Goal: Find specific page/section: Find specific page/section

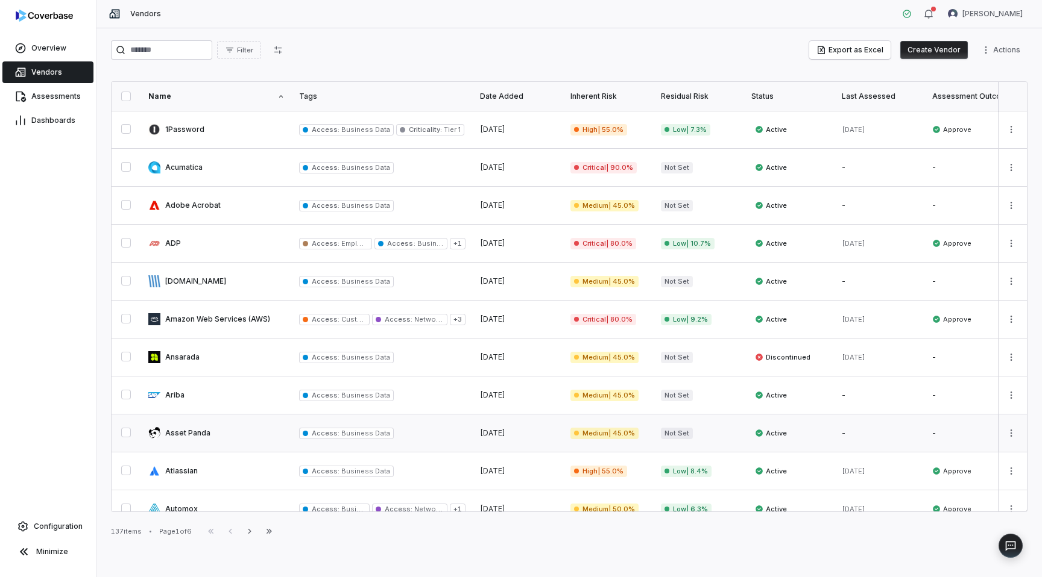
click at [184, 427] on link at bounding box center [216, 433] width 151 height 37
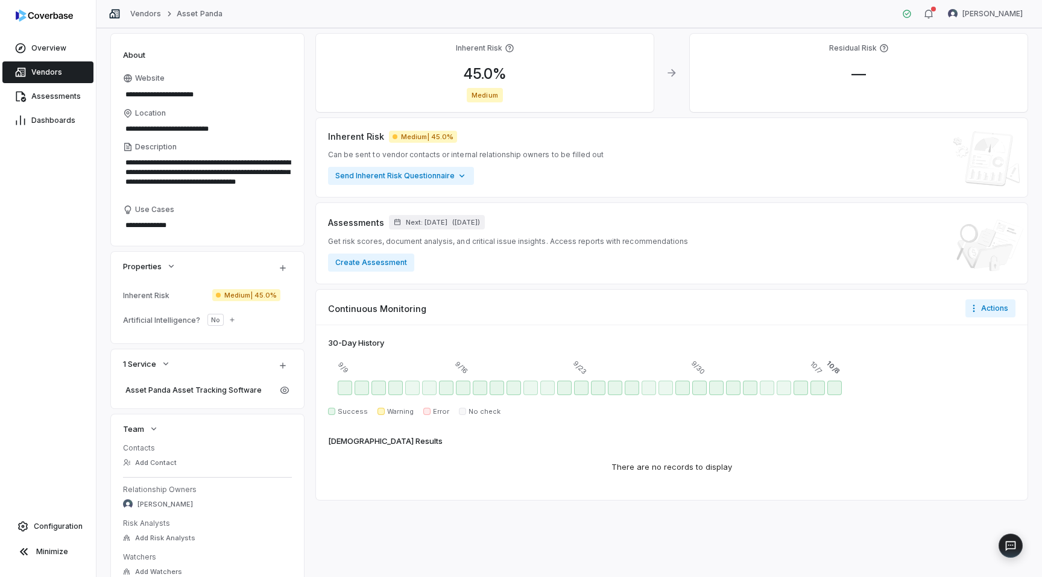
scroll to position [80, 0]
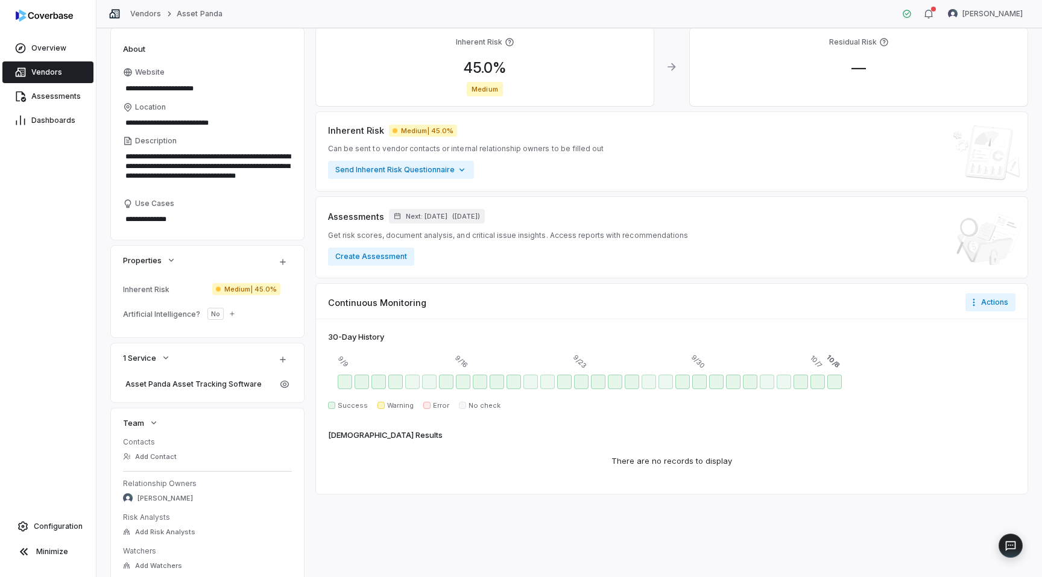
type textarea "*"
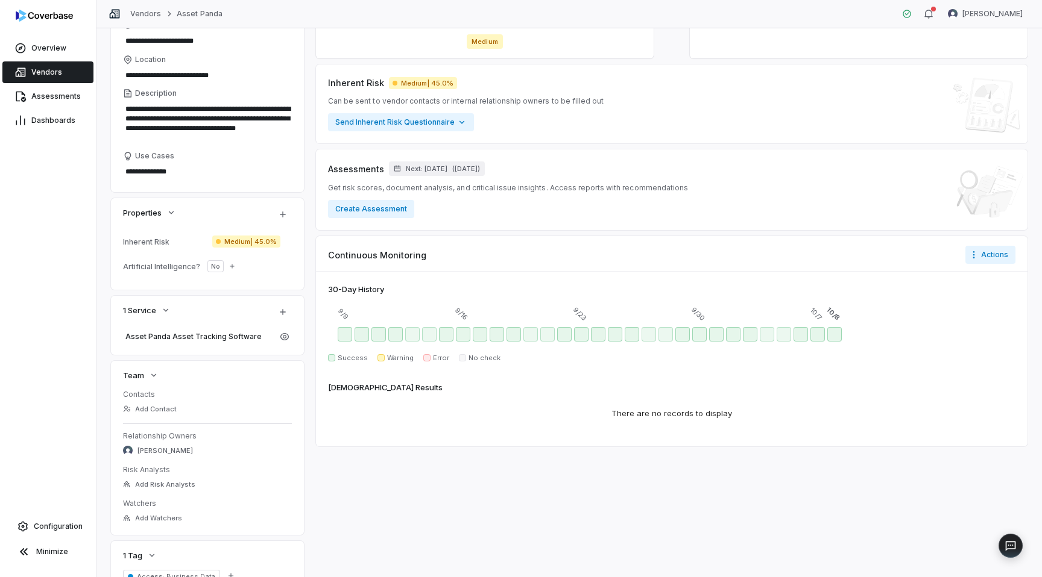
scroll to position [0, 0]
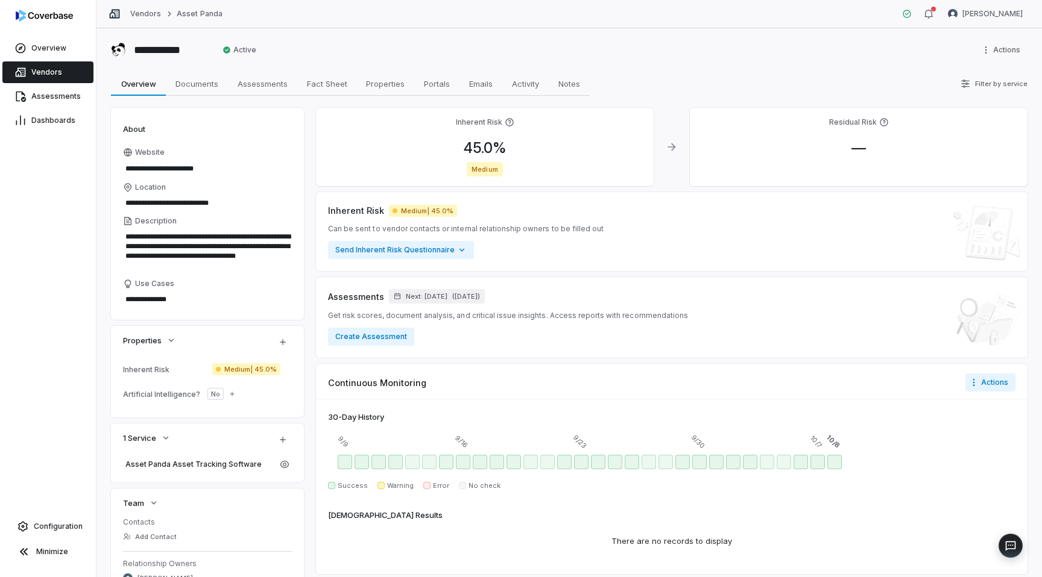
click at [41, 69] on span "Vendors" at bounding box center [46, 73] width 31 height 10
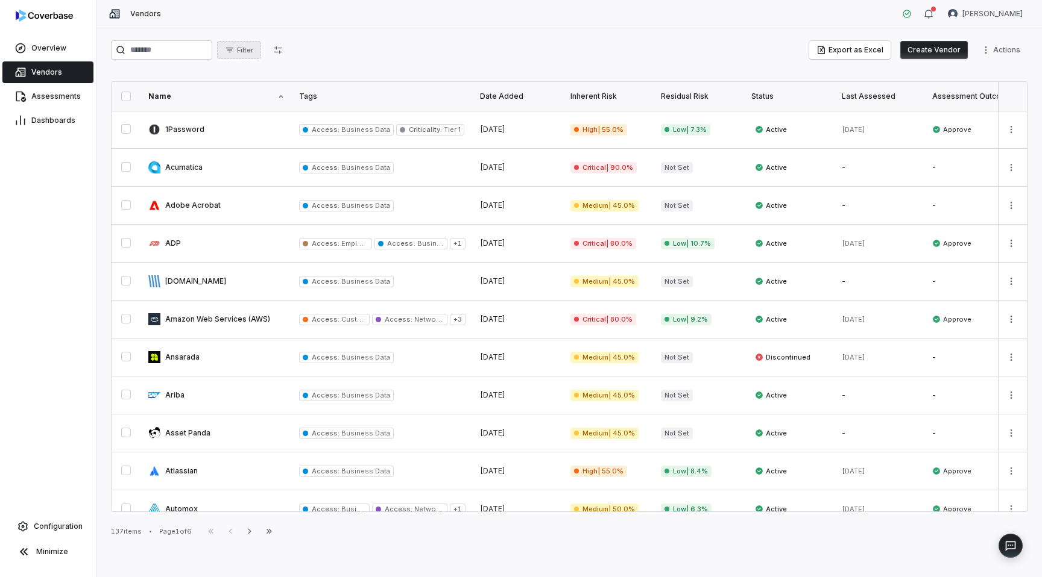
click at [250, 53] on span "Filter" at bounding box center [245, 50] width 16 height 9
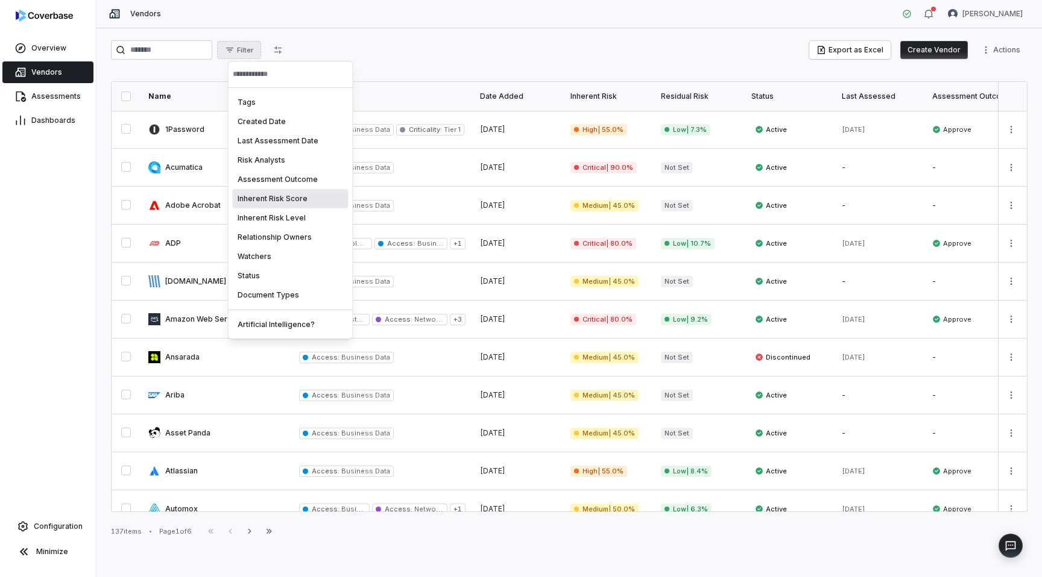
click at [263, 202] on div "Inherent Risk Score" at bounding box center [291, 198] width 116 height 19
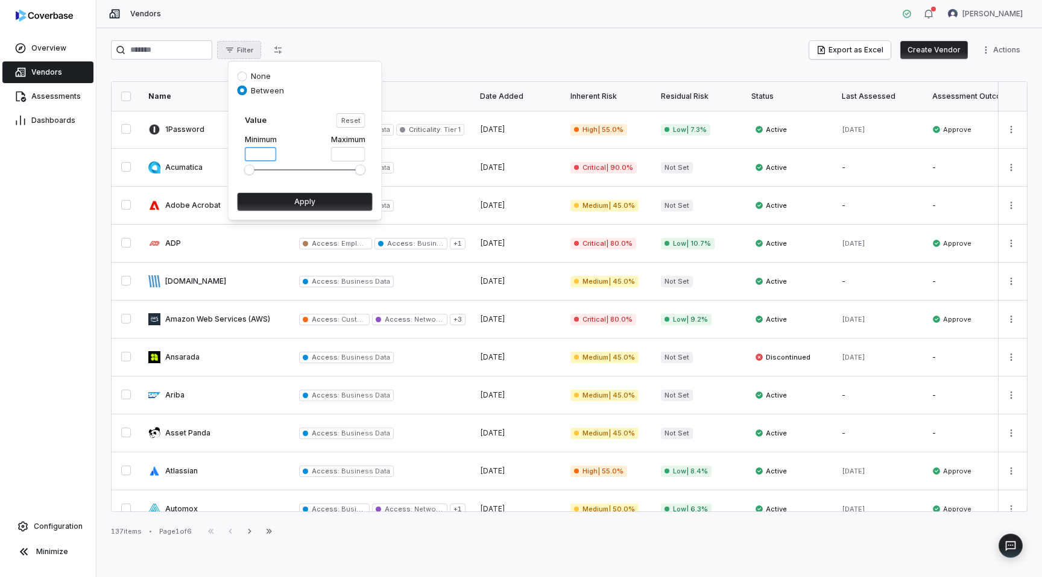
click at [266, 154] on input "*" at bounding box center [261, 154] width 32 height 14
type input "**"
click at [327, 200] on button "Apply" at bounding box center [305, 202] width 135 height 18
